Goal: Book appointment/travel/reservation

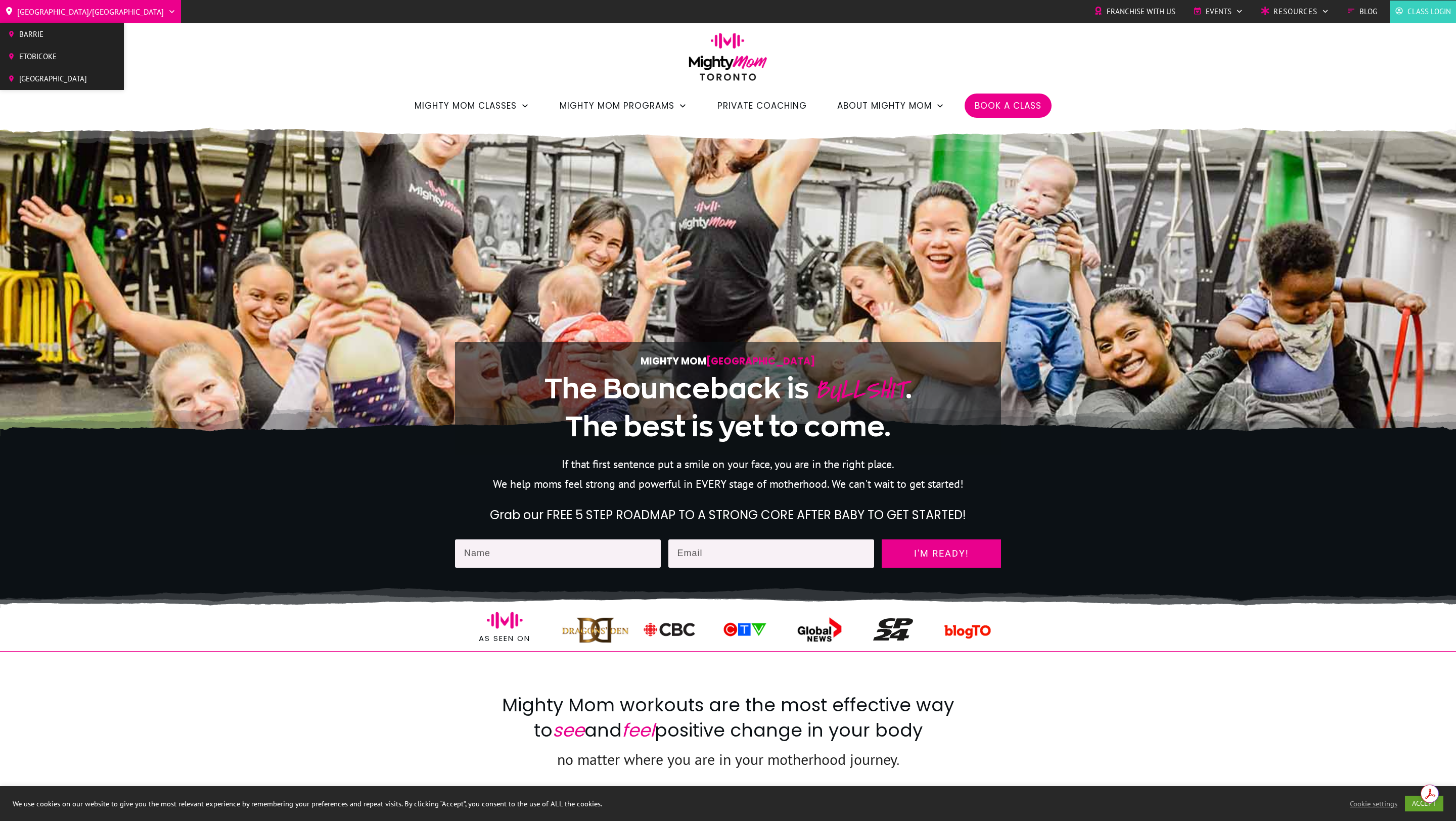
click at [53, 72] on span "[GEOGRAPHIC_DATA]" at bounding box center [53, 79] width 68 height 15
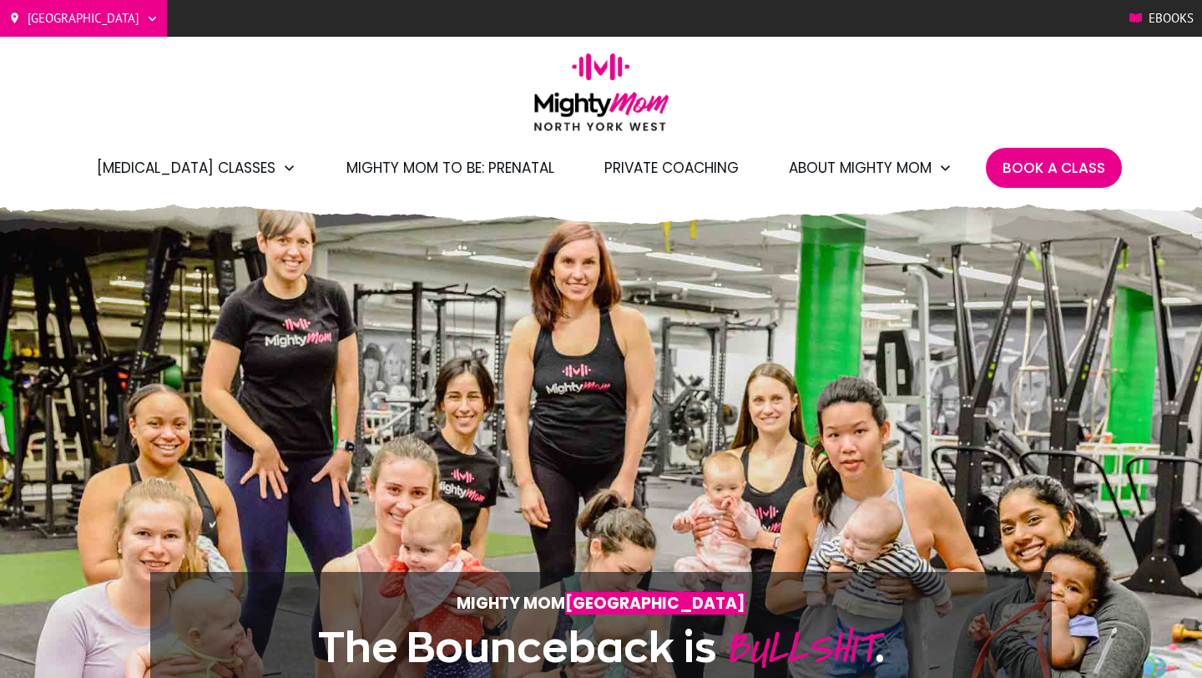
click at [1068, 165] on span "Book A Class" at bounding box center [1054, 168] width 103 height 28
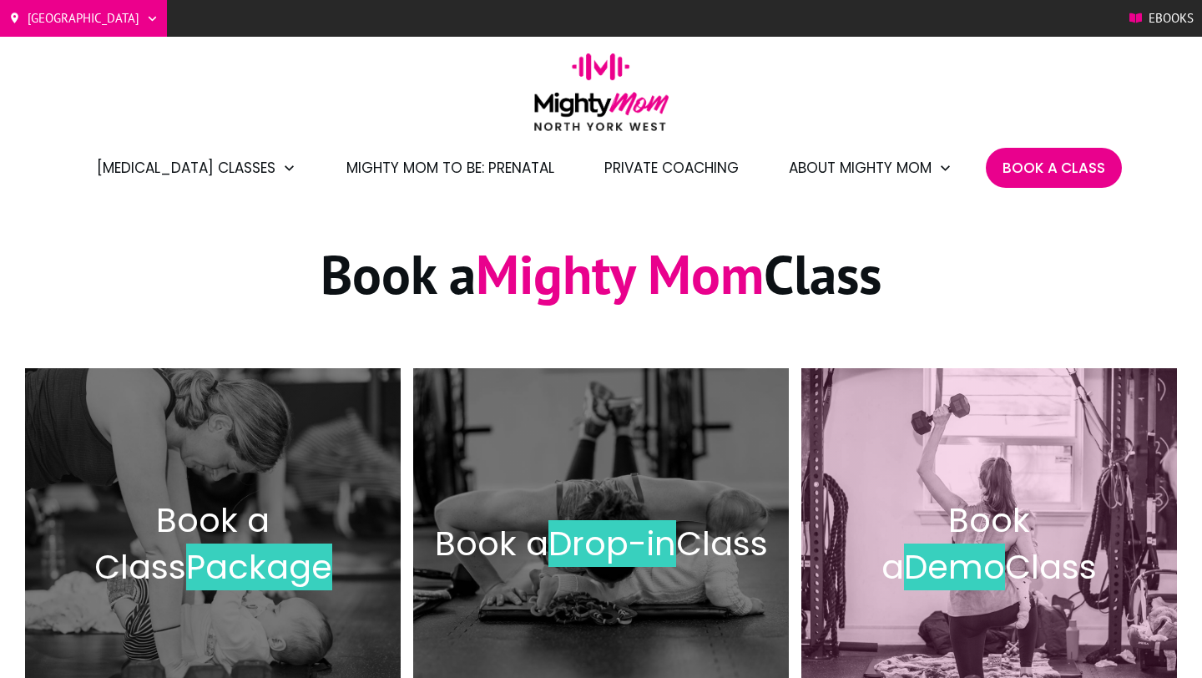
click at [1005, 545] on span "Class" at bounding box center [1051, 566] width 92 height 47
